Goal: Information Seeking & Learning: Find specific fact

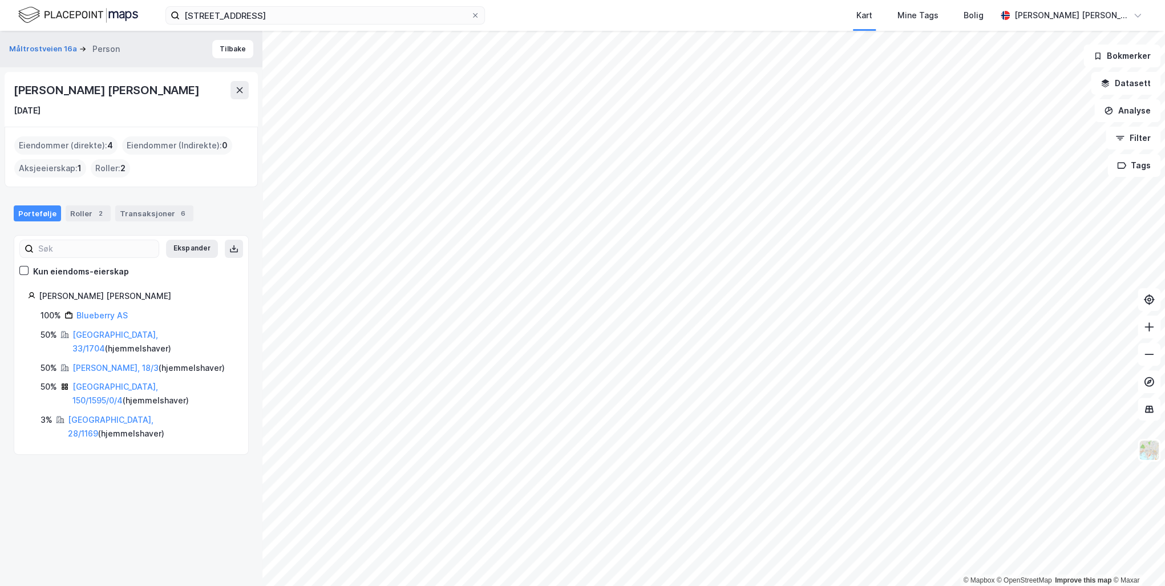
click at [475, 12] on icon at bounding box center [475, 15] width 7 height 7
click at [471, 12] on input "[STREET_ADDRESS]" at bounding box center [325, 15] width 291 height 17
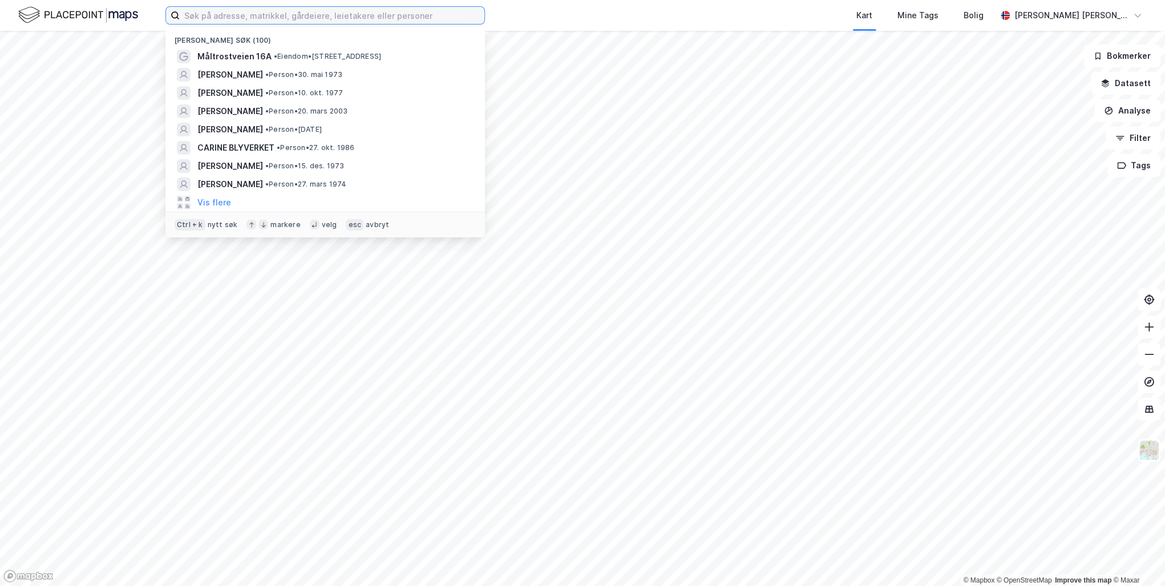
paste input "[STREET_ADDRESS]"
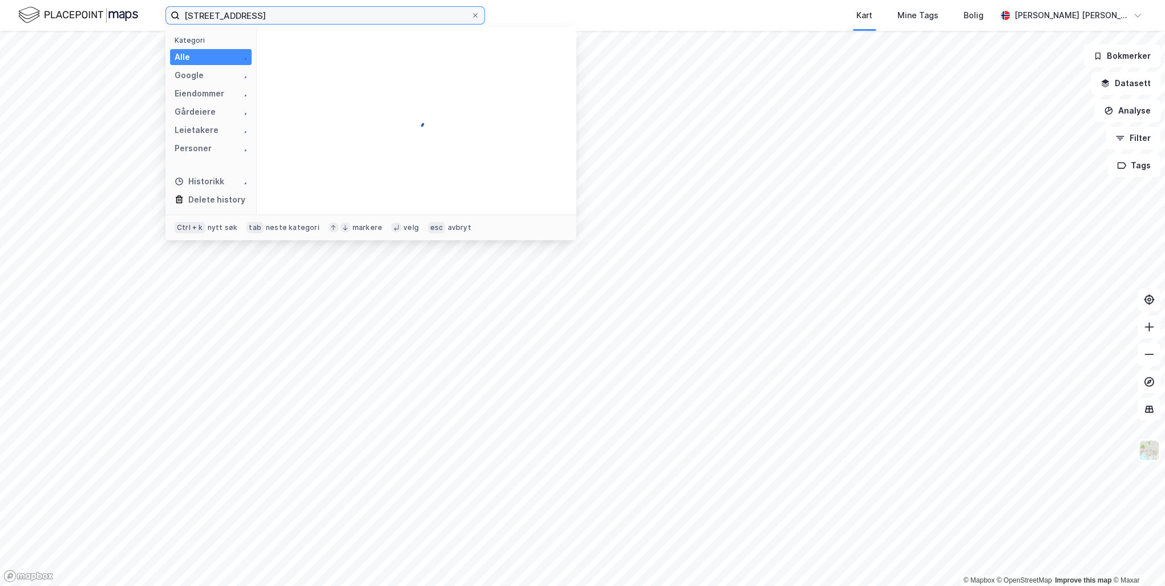
type input "[STREET_ADDRESS]"
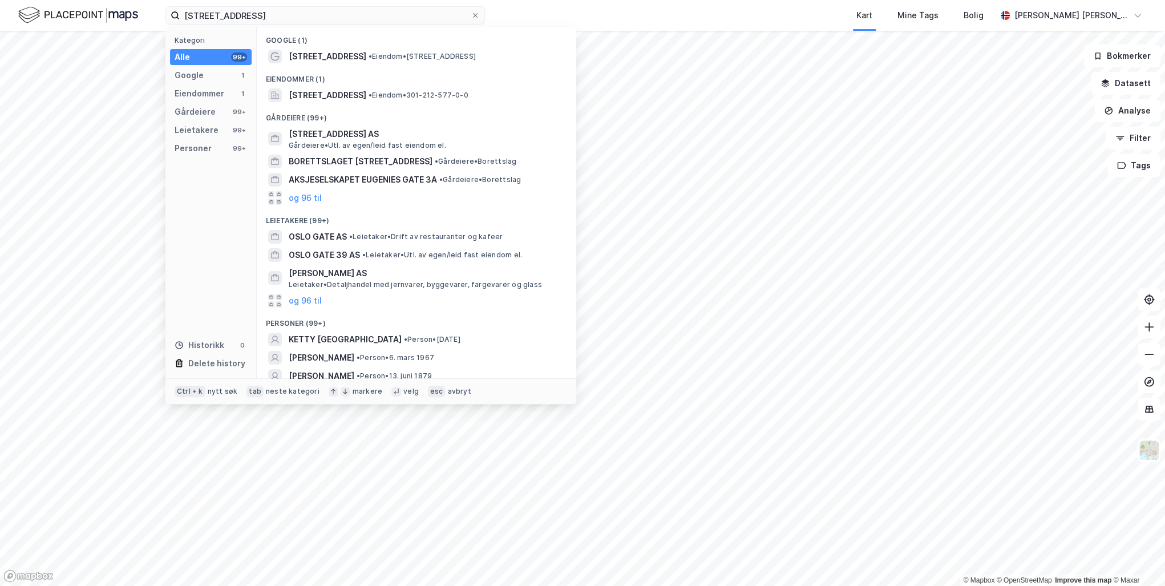
click at [366, 93] on span "[STREET_ADDRESS]" at bounding box center [328, 95] width 78 height 14
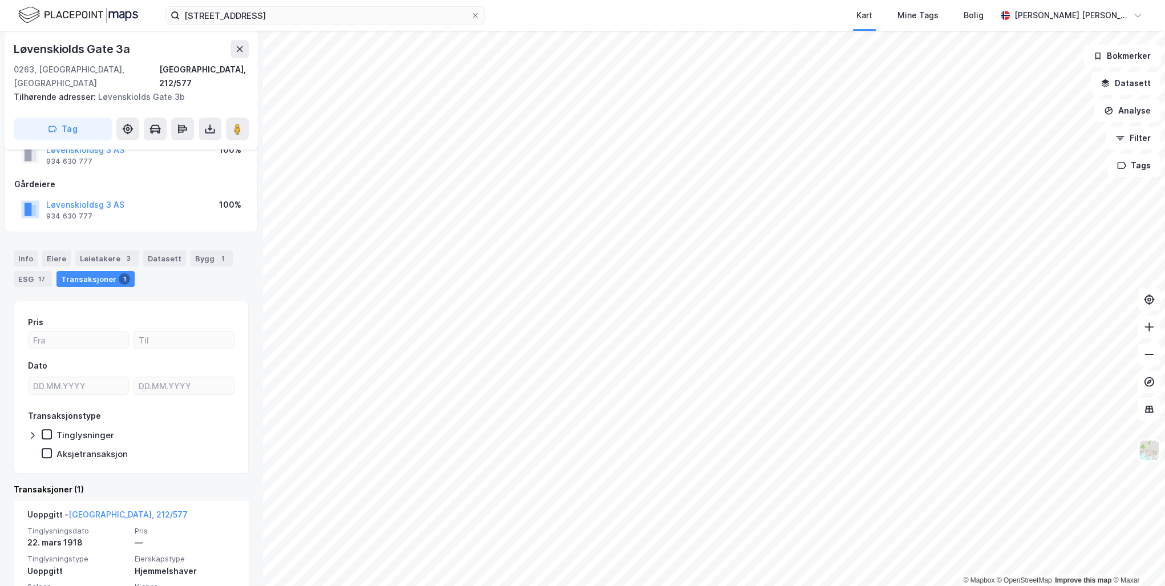
scroll to position [80, 0]
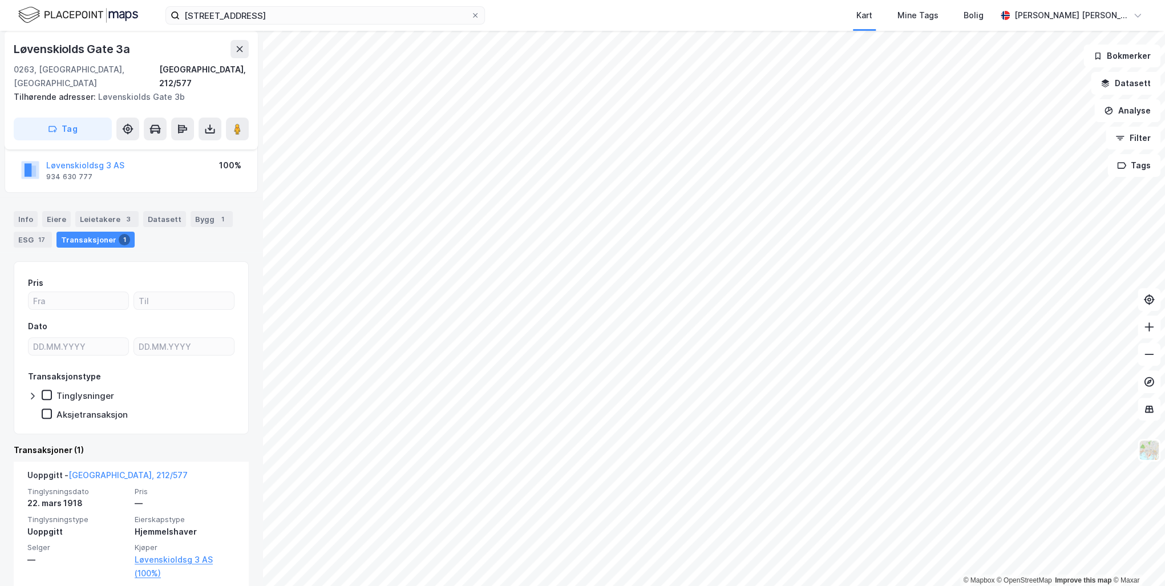
click at [98, 470] on link "[GEOGRAPHIC_DATA], 212/577" at bounding box center [127, 475] width 119 height 10
click at [143, 553] on link "Løvenskioldsg 3 AS (100%)" at bounding box center [185, 566] width 100 height 27
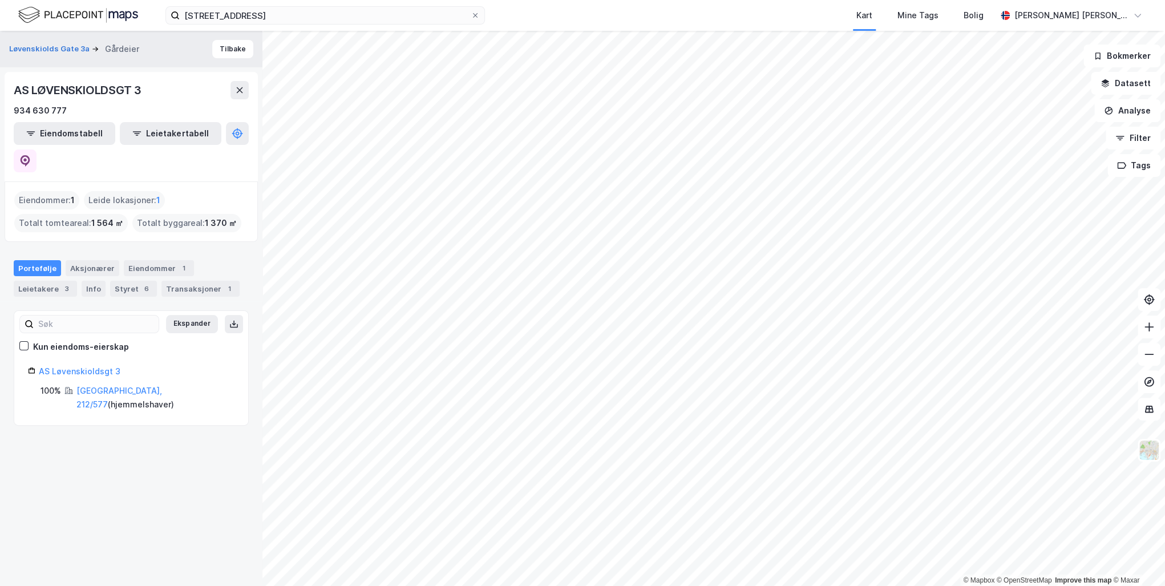
click at [92, 386] on link "[GEOGRAPHIC_DATA], 212/577" at bounding box center [119, 397] width 86 height 23
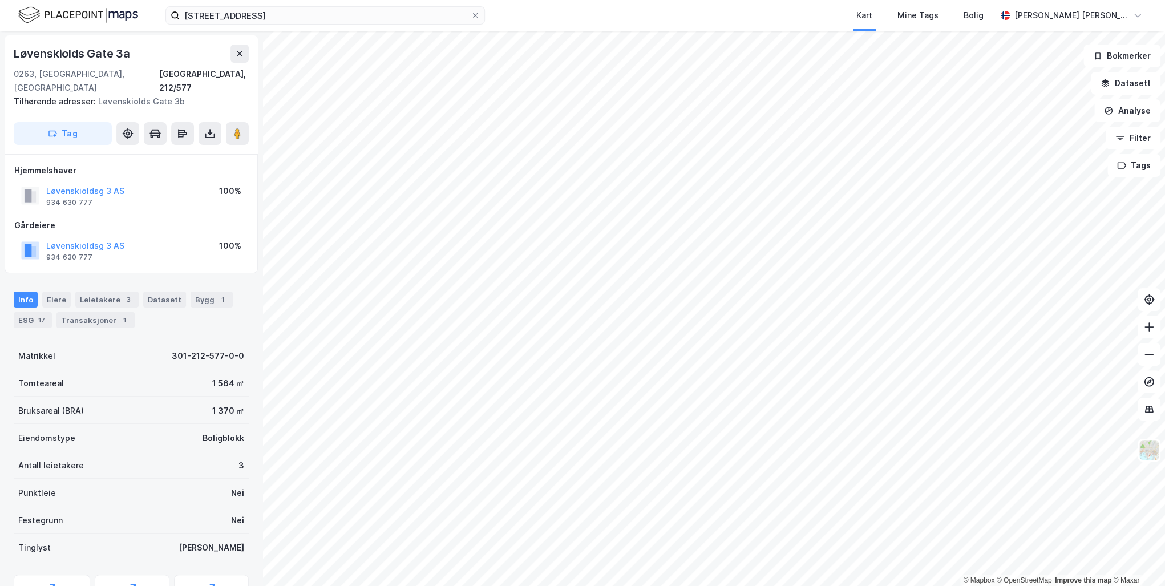
click at [100, 312] on div "Transaksjoner 1" at bounding box center [95, 320] width 78 height 16
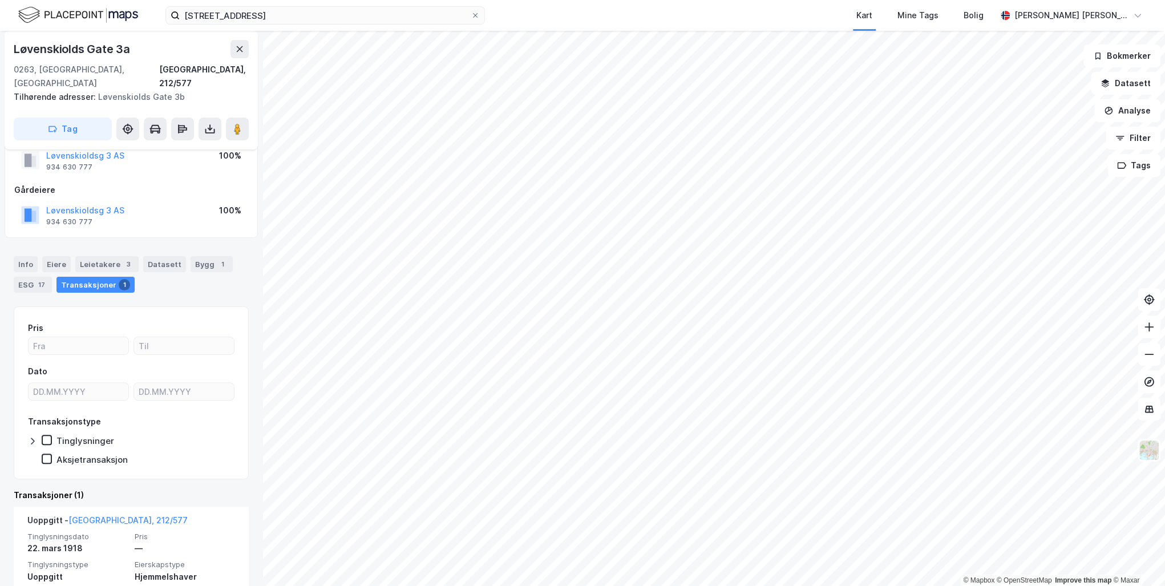
scroll to position [80, 0]
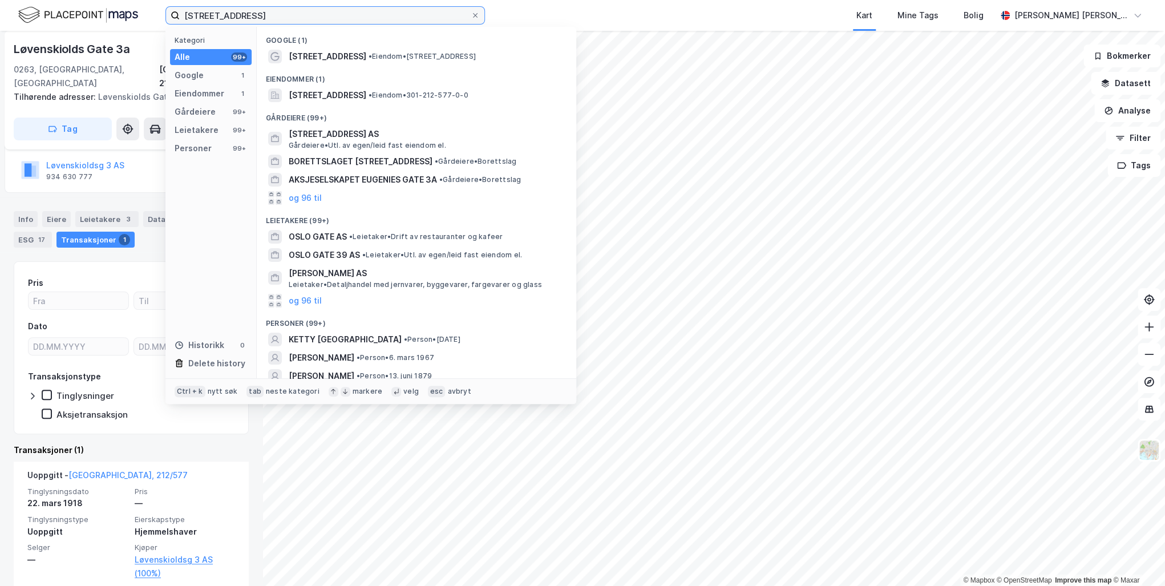
drag, startPoint x: 363, startPoint y: 18, endPoint x: 34, endPoint y: 11, distance: 329.3
click at [34, 11] on div "[STREET_ADDRESS] Kategori Alle 99+ Google 1 Eiendommer 1 Gårdeiere 99+ Leietake…" at bounding box center [582, 15] width 1165 height 31
paste input "Fishcorp of [GEOGRAPHIC_DATA] AS"
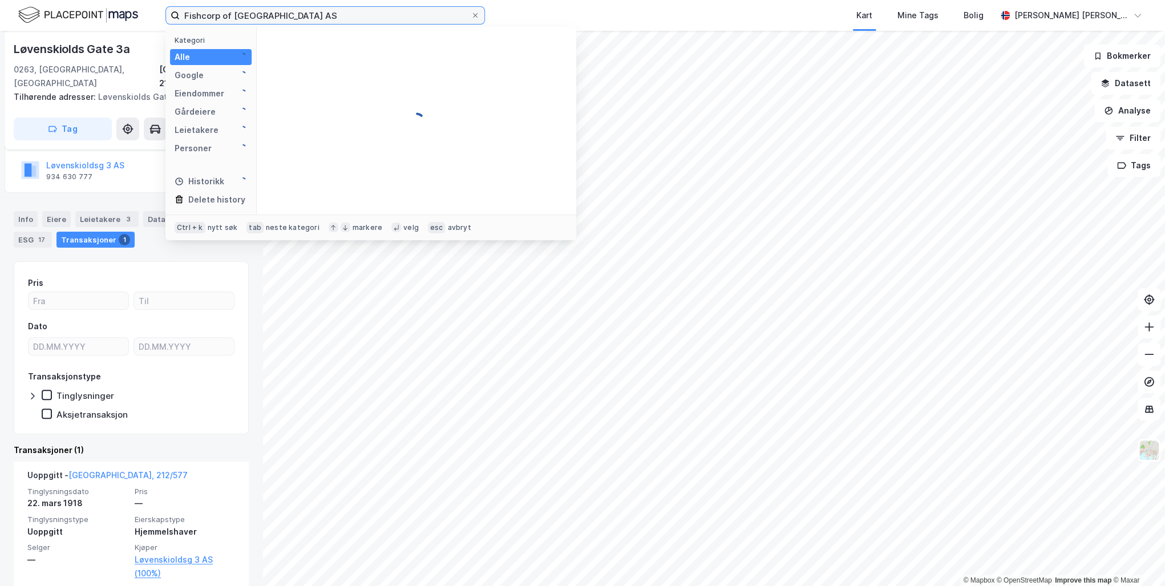
type input "Fishcorp of [GEOGRAPHIC_DATA] AS"
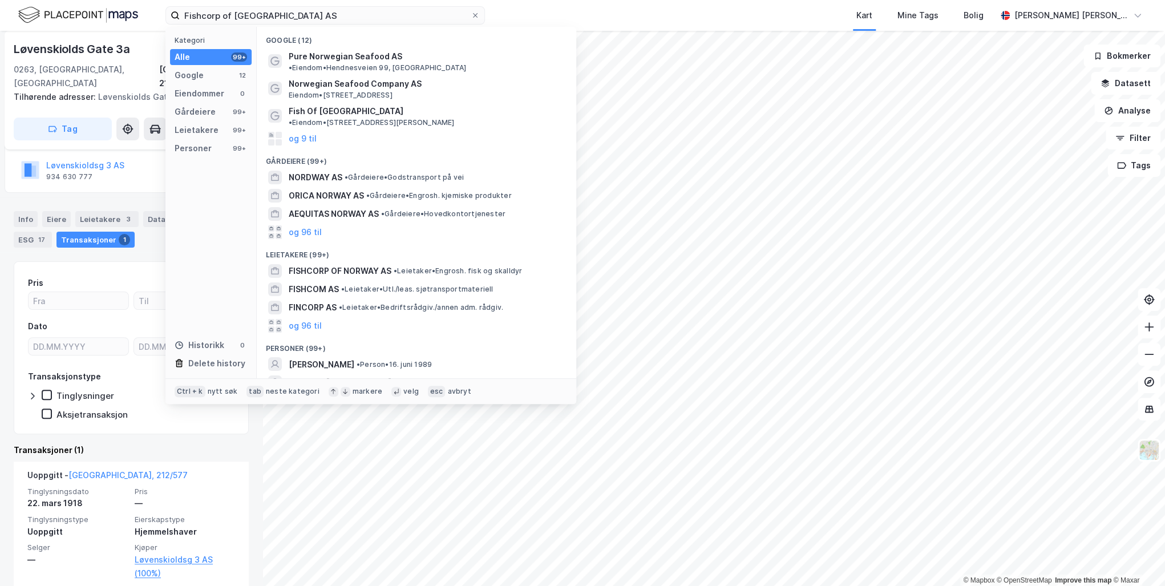
click at [184, 150] on div "Personer" at bounding box center [193, 149] width 37 height 14
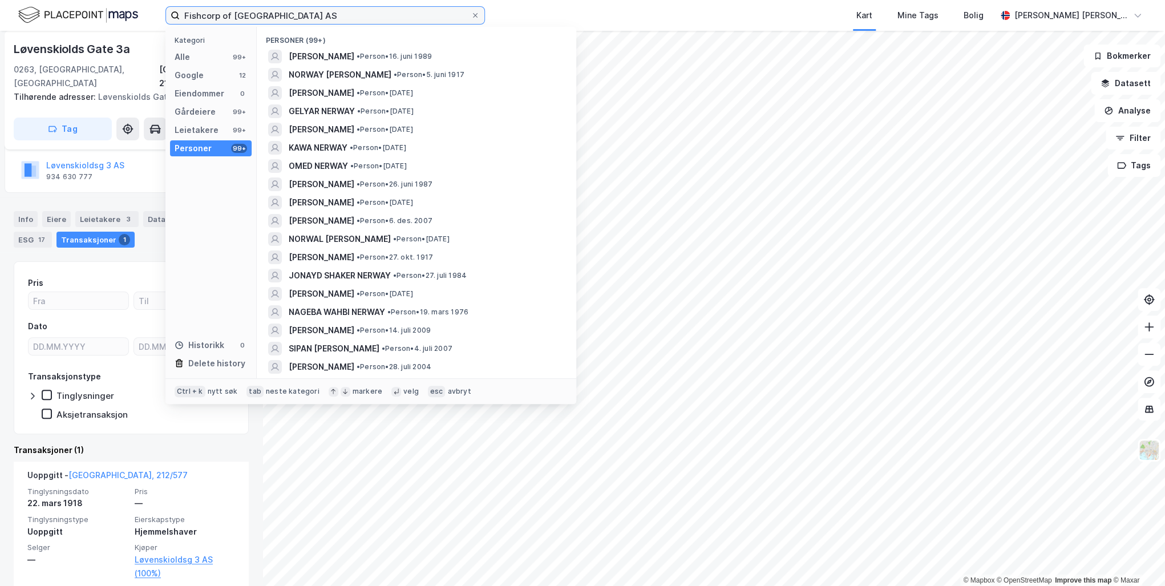
drag, startPoint x: 313, startPoint y: 15, endPoint x: 98, endPoint y: 14, distance: 215.1
click at [99, 14] on div "Fishcorp of Norway AS Kategori Alle 99+ Google 12 Eiendommer 0 Gårdeiere 99+ Le…" at bounding box center [582, 15] width 1165 height 31
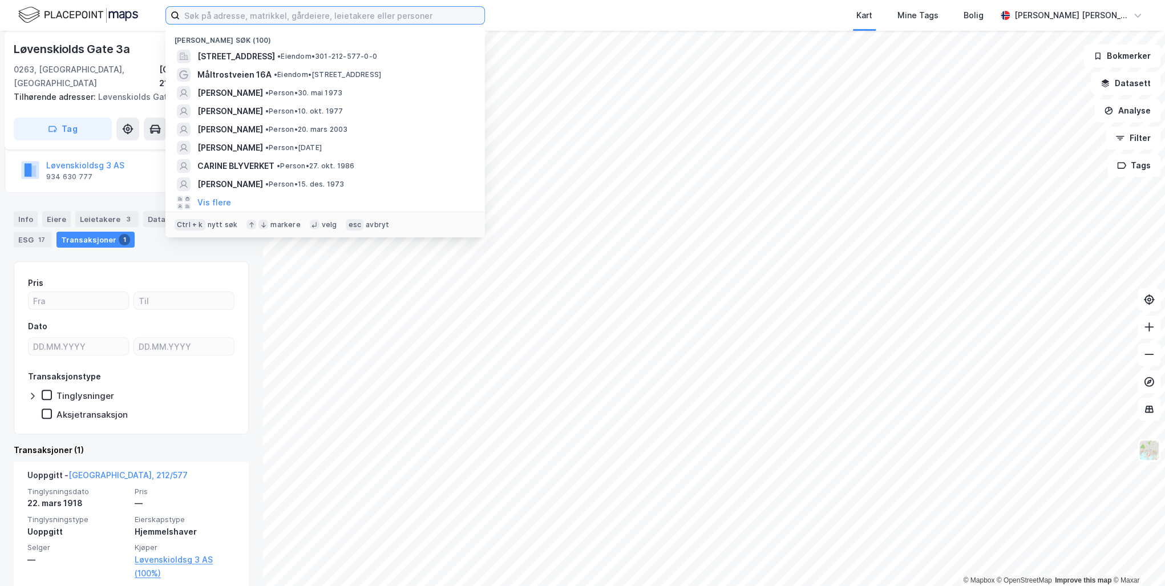
paste input "[PERSON_NAME]"
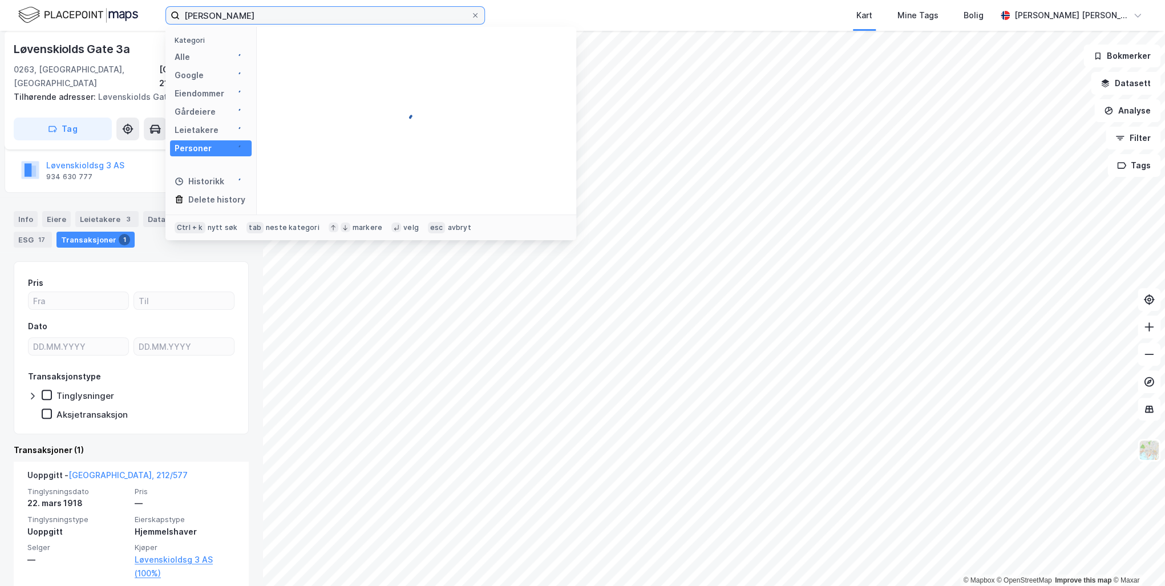
type input "[PERSON_NAME]"
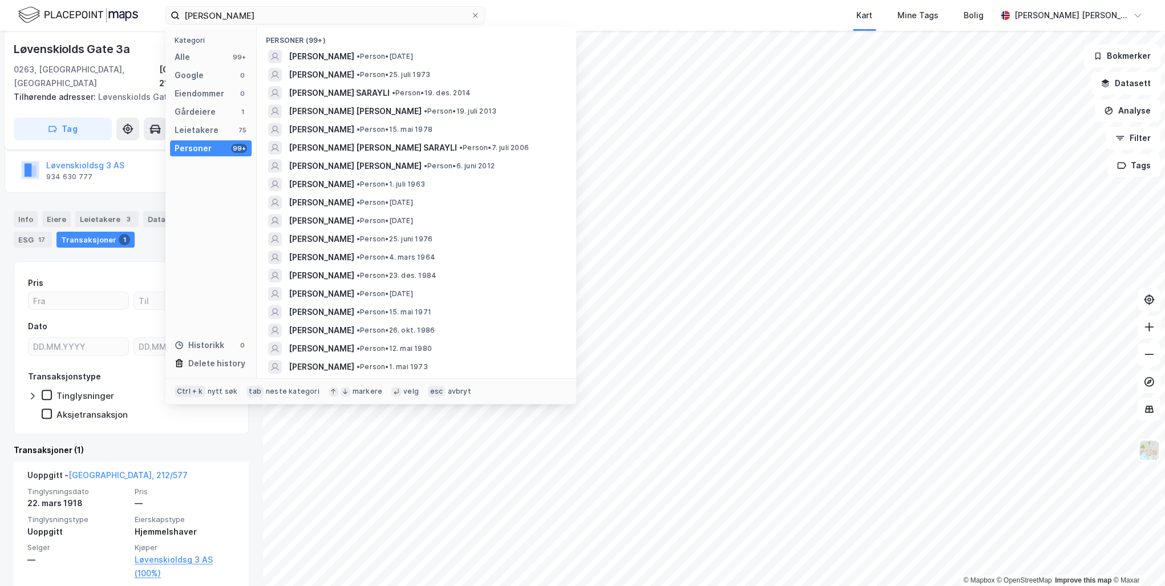
click at [338, 57] on span "[PERSON_NAME]" at bounding box center [322, 57] width 66 height 14
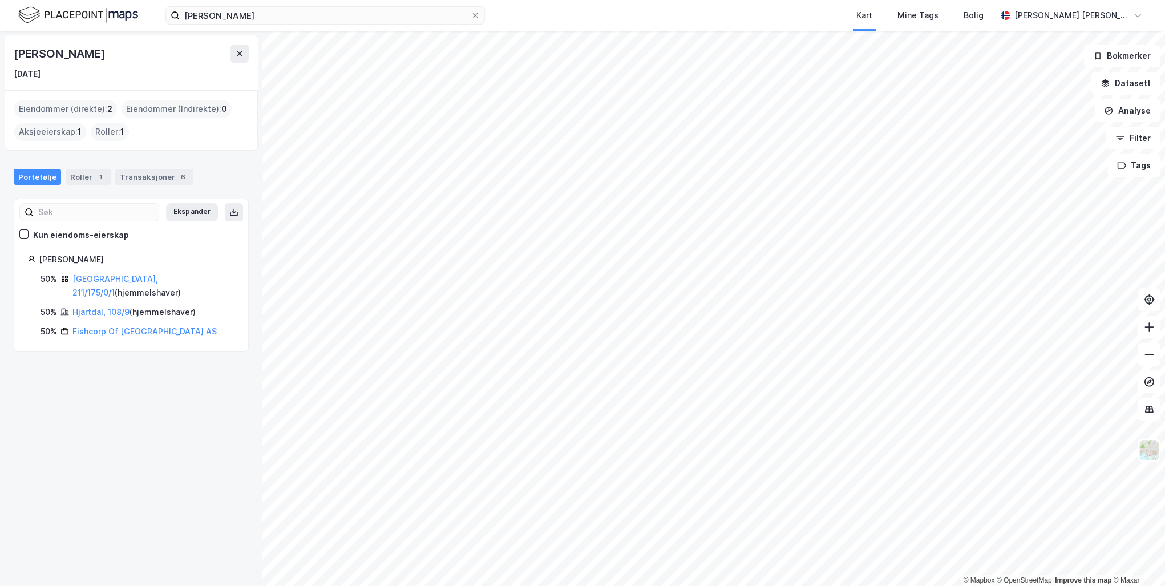
click at [108, 281] on link "[GEOGRAPHIC_DATA], 211/175/0/1" at bounding box center [115, 285] width 86 height 23
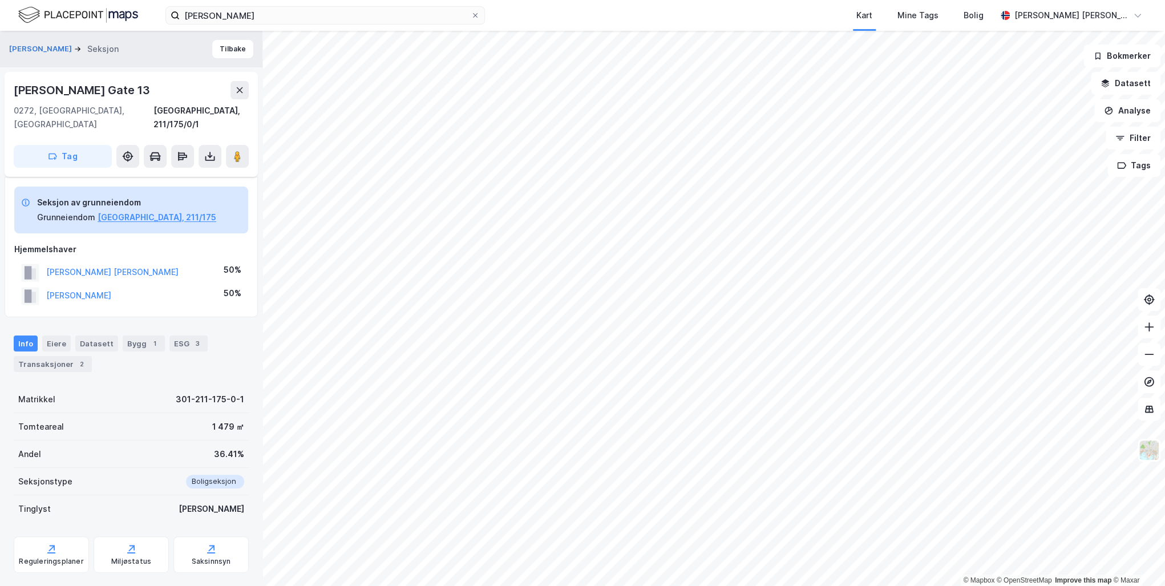
scroll to position [55, 0]
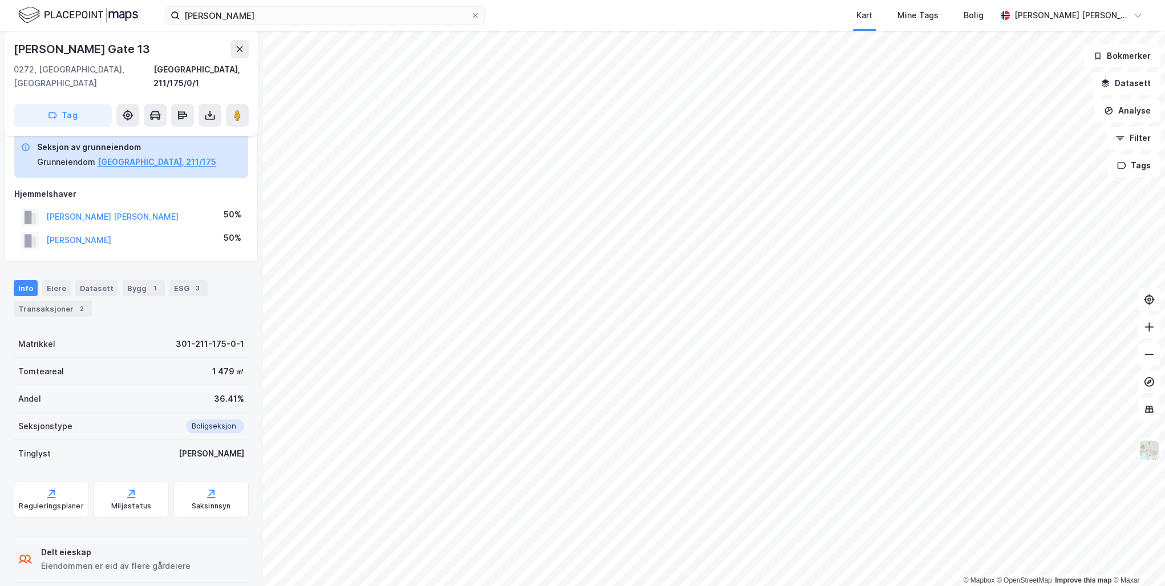
click at [0, 0] on button "[PERSON_NAME] [PERSON_NAME]" at bounding box center [0, 0] width 0 height 0
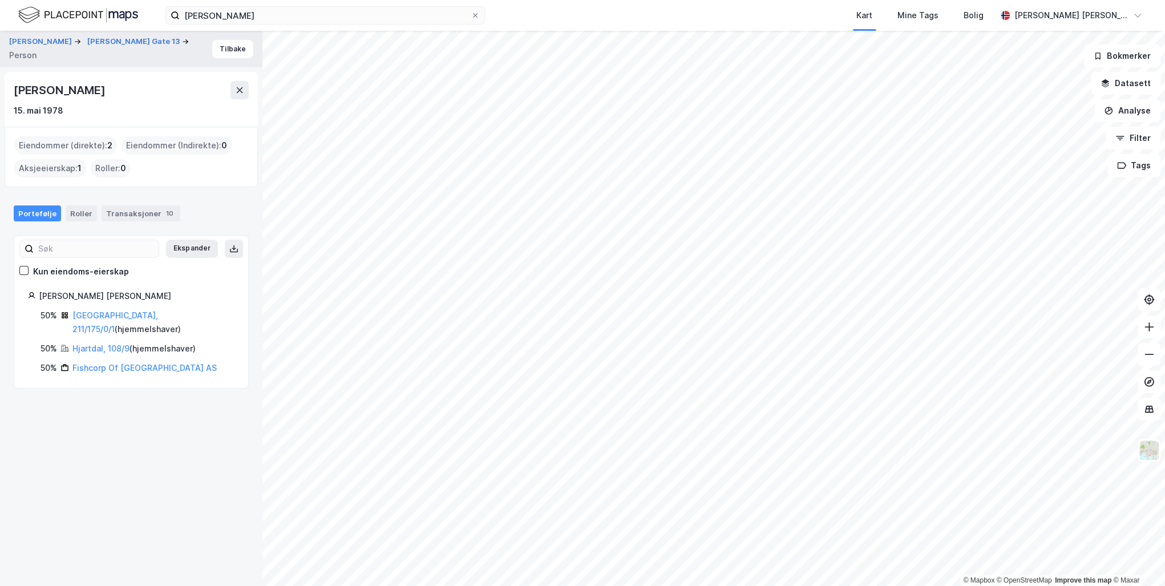
click at [90, 318] on link "[GEOGRAPHIC_DATA], 211/175/0/1" at bounding box center [115, 321] width 86 height 23
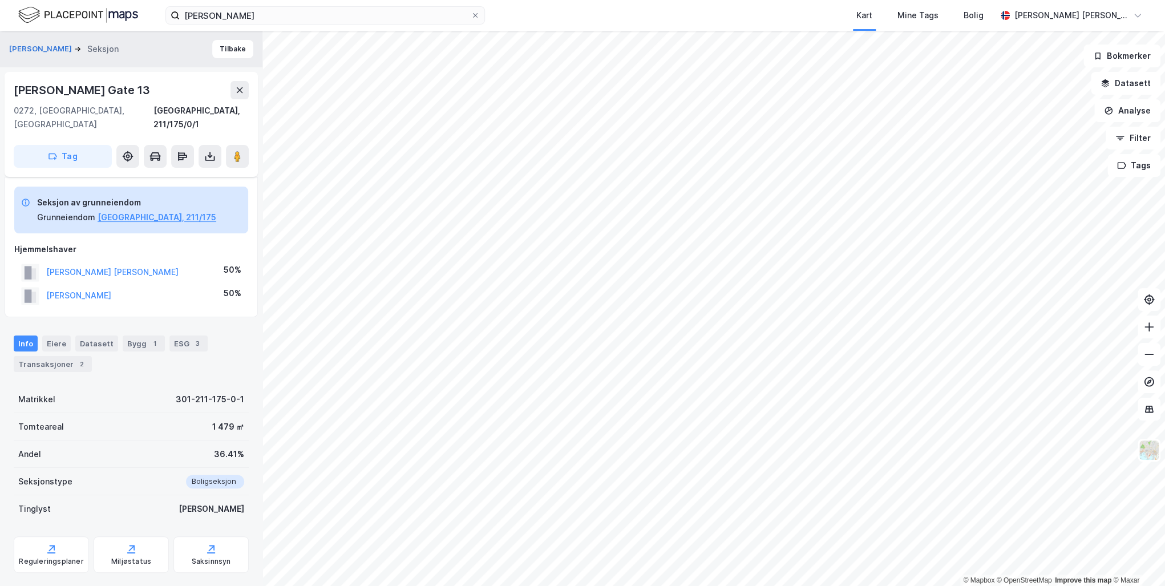
scroll to position [55, 0]
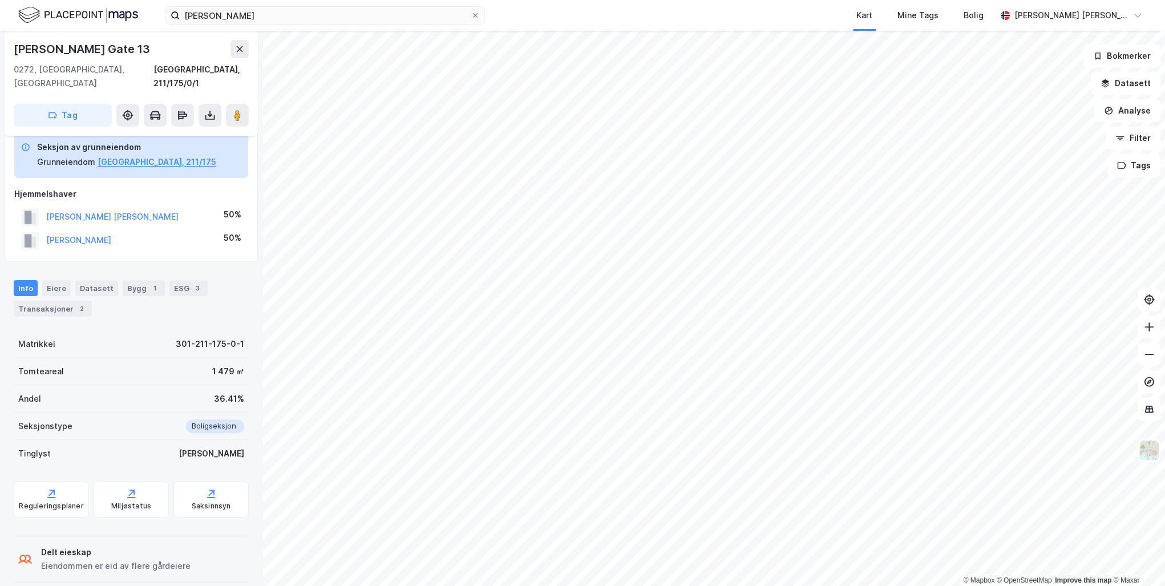
click at [0, 0] on button "[PERSON_NAME] [PERSON_NAME]" at bounding box center [0, 0] width 0 height 0
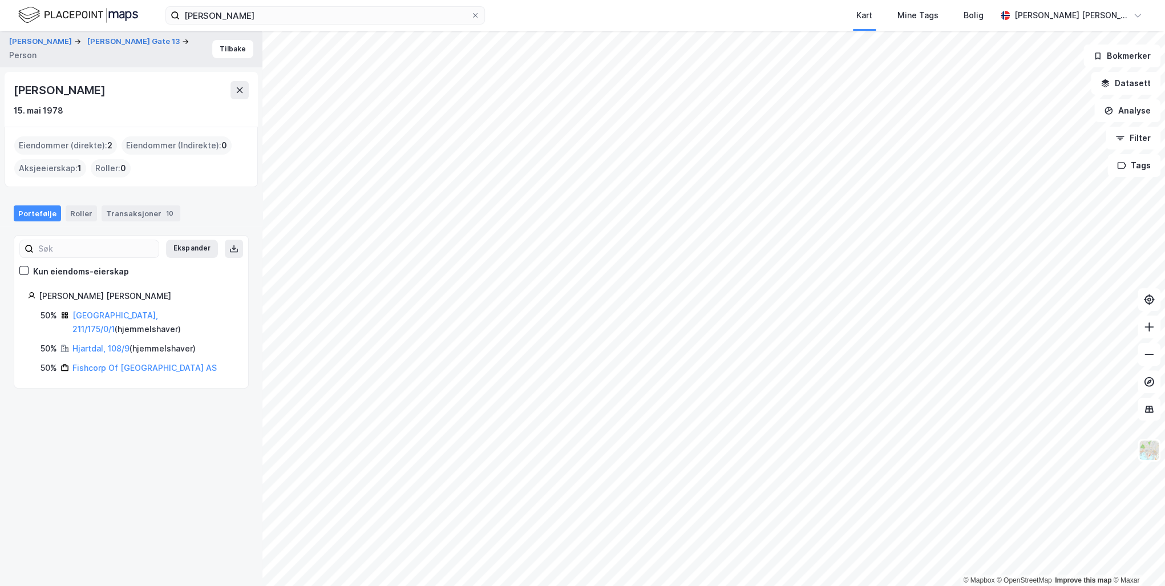
drag, startPoint x: 131, startPoint y: 88, endPoint x: 12, endPoint y: 89, distance: 118.7
click at [12, 89] on div "[PERSON_NAME] 15. mai 1978" at bounding box center [131, 99] width 253 height 55
drag, startPoint x: 11, startPoint y: 89, endPoint x: 27, endPoint y: 93, distance: 16.5
copy div "[PERSON_NAME]"
